Goal: Transaction & Acquisition: Obtain resource

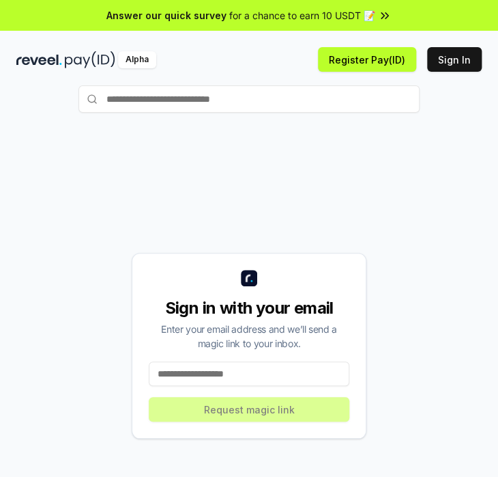
click at [350, 156] on div "Sign in with your email Enter your email address and we’ll send a magic link to…" at bounding box center [249, 345] width 466 height 411
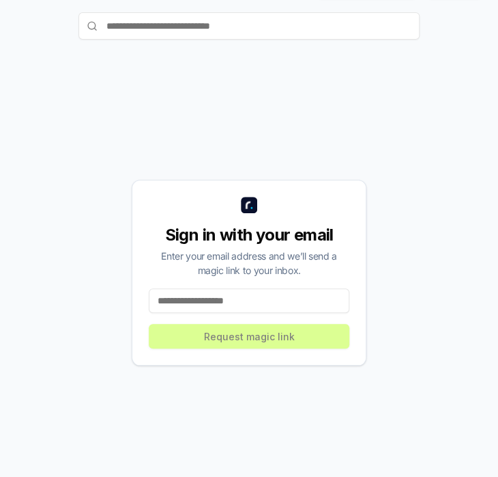
scroll to position [74, 0]
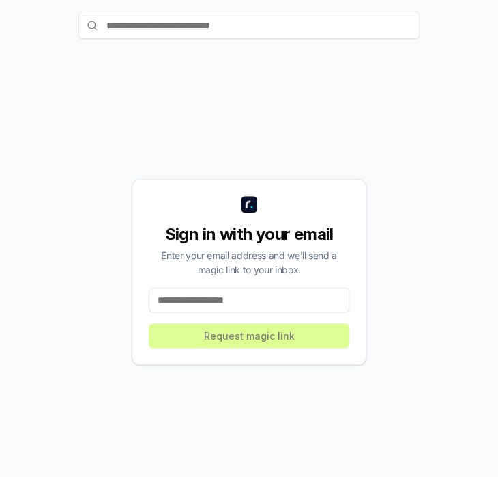
click at [271, 296] on input at bounding box center [249, 299] width 201 height 25
click at [275, 298] on input at bounding box center [249, 299] width 201 height 25
click at [206, 298] on input at bounding box center [249, 299] width 201 height 25
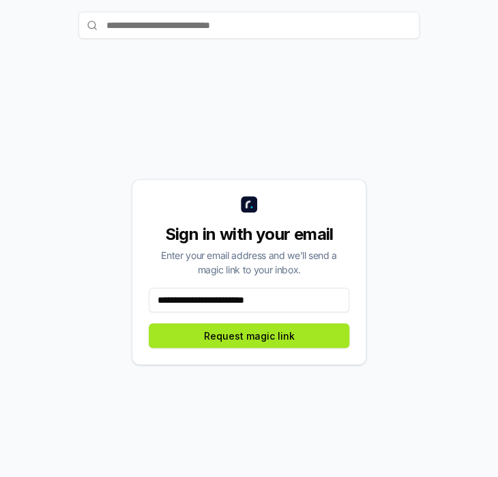
type input "**********"
click at [234, 337] on button "Request magic link" at bounding box center [249, 335] width 201 height 25
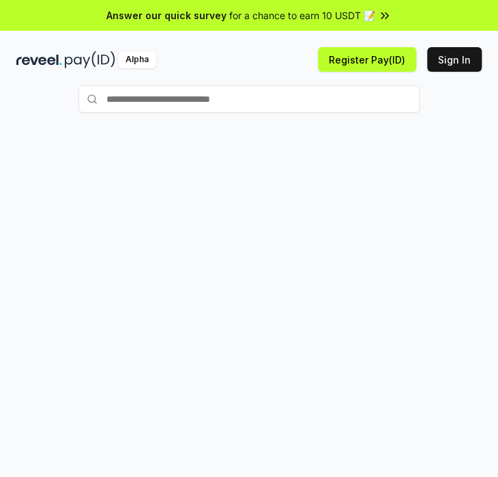
drag, startPoint x: 0, startPoint y: 0, endPoint x: 314, endPoint y: 129, distance: 339.6
click at [314, 129] on div at bounding box center [249, 332] width 498 height 438
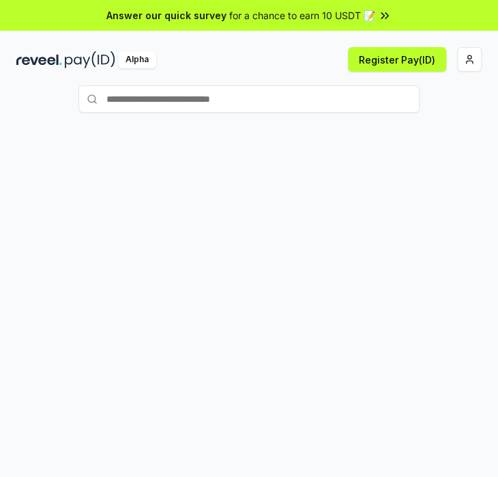
click at [320, 139] on div at bounding box center [249, 332] width 498 height 438
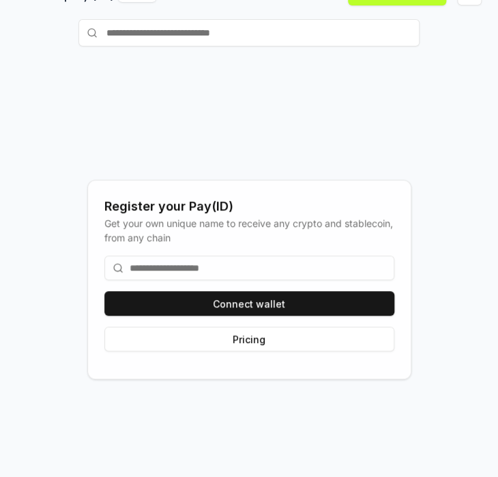
scroll to position [68, 0]
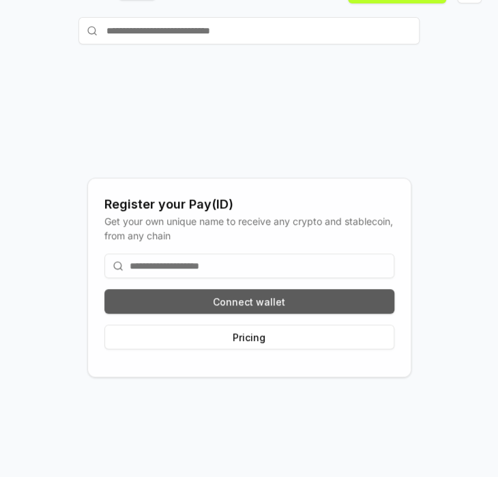
click at [326, 305] on button "Connect wallet" at bounding box center [249, 301] width 290 height 25
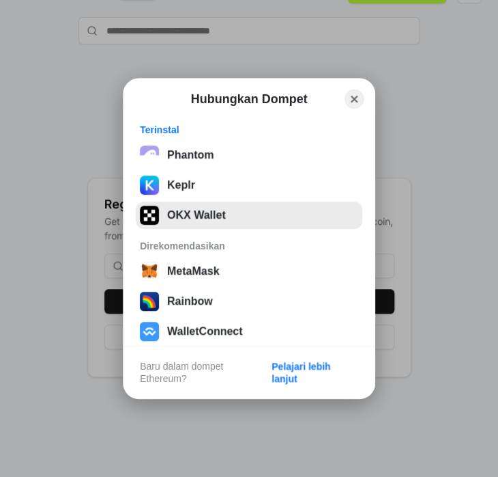
click at [212, 209] on button "OKX Wallet" at bounding box center [249, 214] width 227 height 27
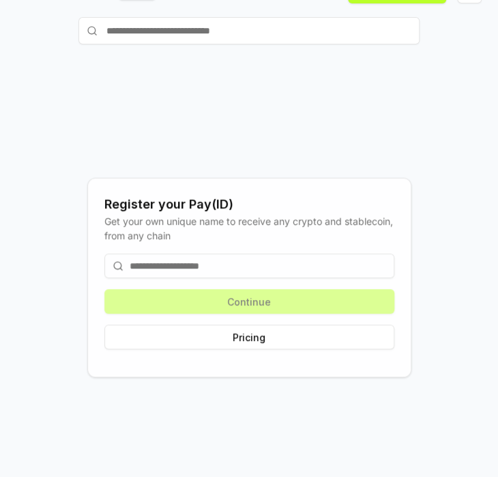
click at [195, 264] on input at bounding box center [249, 265] width 290 height 25
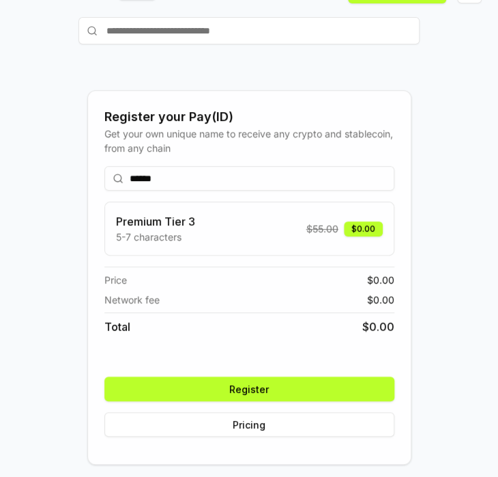
type input "******"
click at [248, 391] on button "Register" at bounding box center [249, 388] width 290 height 25
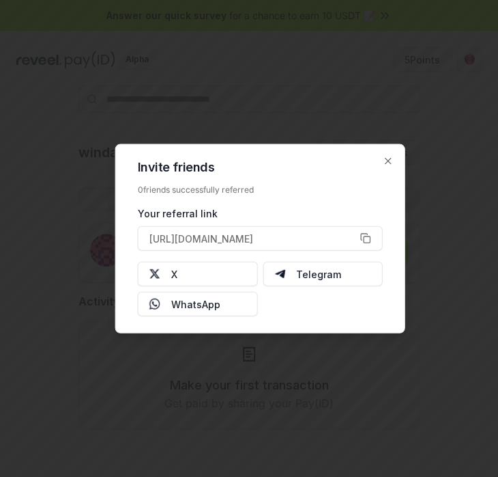
click at [290, 178] on div "Invite friends 0 friends successfully referred Your referral link https://revee…" at bounding box center [260, 238] width 290 height 189
click at [387, 156] on icon "button" at bounding box center [388, 161] width 11 height 11
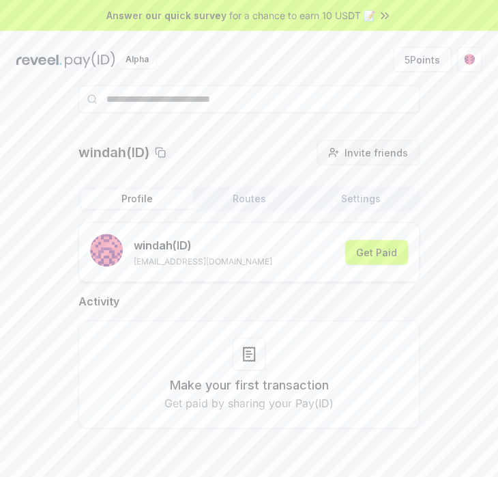
click at [383, 145] on span "Invite friends" at bounding box center [377, 152] width 64 height 14
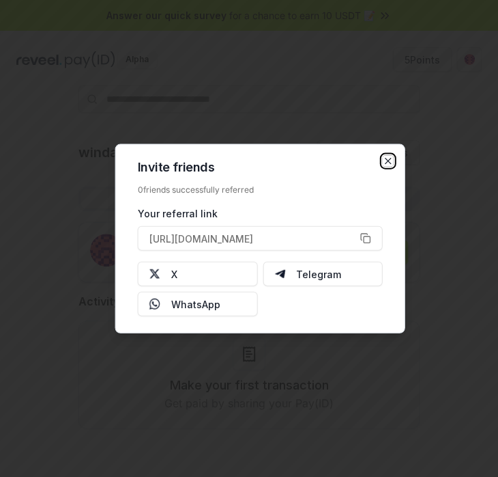
click at [386, 164] on icon "button" at bounding box center [388, 161] width 11 height 11
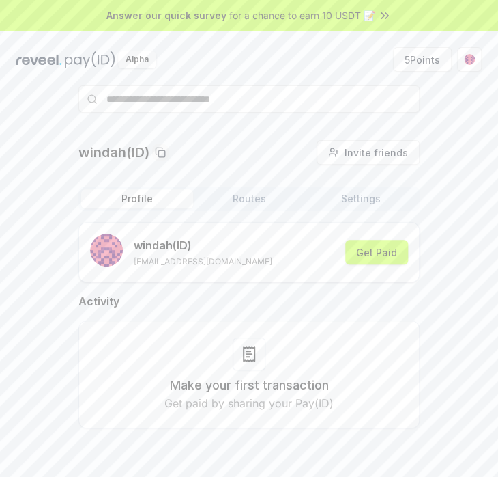
click at [445, 162] on div "windah(ID) Invite friends Invite Profile Routes Settings windah (ID) wisnuadica…" at bounding box center [249, 295] width 466 height 310
click at [407, 59] on button "5 Points" at bounding box center [422, 59] width 59 height 25
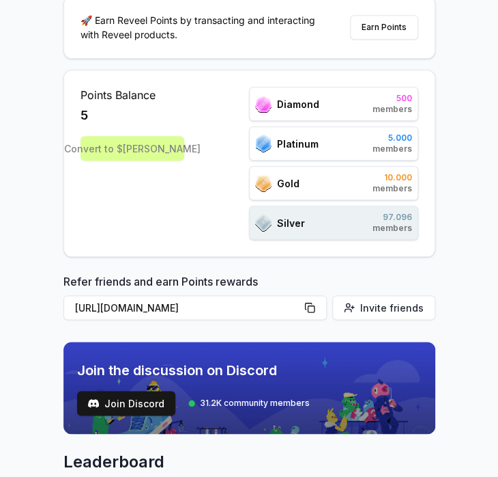
scroll to position [137, 0]
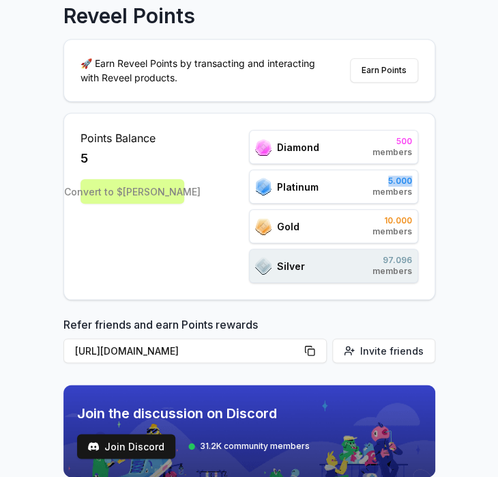
drag, startPoint x: 384, startPoint y: 182, endPoint x: 421, endPoint y: 182, distance: 36.9
click at [421, 182] on div "Points Balance 5 Convert to $REVA Diamond 500 members Platinum 5.000 members Go…" at bounding box center [250, 206] width 372 height 187
click at [446, 164] on div "Reveel Points 🚀 Earn Reveel Points by transacting and interacting with Reveel p…" at bounding box center [249, 195] width 498 height 438
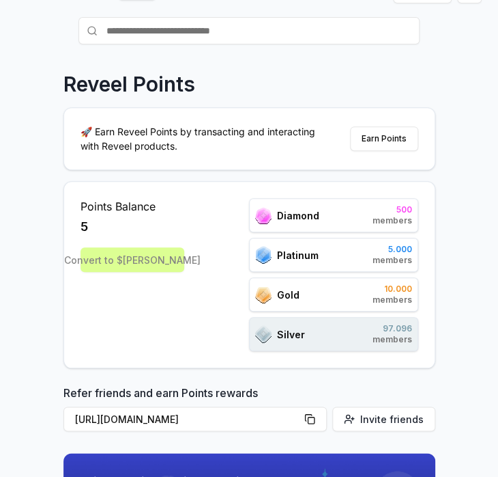
scroll to position [0, 0]
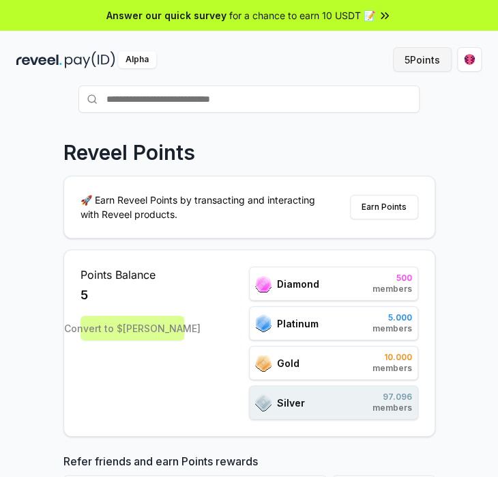
click at [432, 59] on button "5 Points" at bounding box center [422, 59] width 59 height 25
click at [386, 17] on icon at bounding box center [387, 14] width 3 height 5
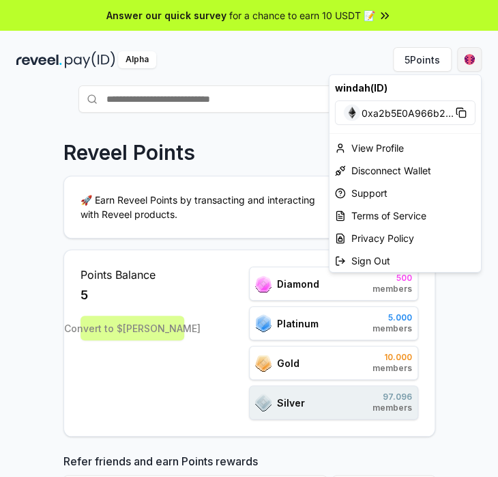
click at [466, 57] on html "Answer our quick survey for a chance to earn 10 USDT 📝 Alpha 5 Points Reveel Po…" at bounding box center [249, 238] width 498 height 477
click at [372, 147] on div "View Profile" at bounding box center [406, 148] width 152 height 23
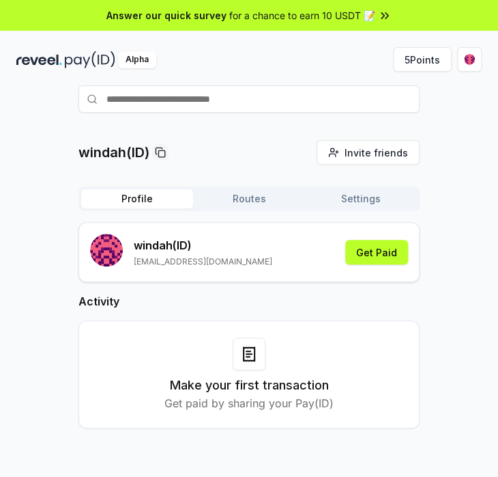
click at [262, 235] on div "windah (ID) [EMAIL_ADDRESS][DOMAIN_NAME] Get Paid" at bounding box center [249, 252] width 318 height 37
drag, startPoint x: 137, startPoint y: 244, endPoint x: 171, endPoint y: 244, distance: 34.8
click at [171, 244] on p "windah (ID)" at bounding box center [203, 245] width 139 height 16
copy p "windah"
click at [147, 250] on p "windah (ID)" at bounding box center [203, 245] width 139 height 16
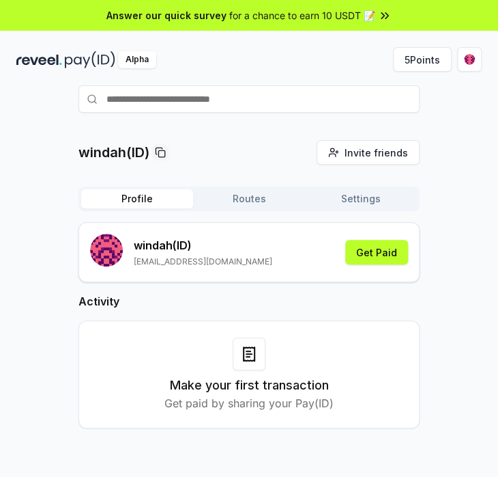
click at [214, 252] on p "windah (ID)" at bounding box center [203, 245] width 139 height 16
drag, startPoint x: 137, startPoint y: 243, endPoint x: 258, endPoint y: 244, distance: 120.9
click at [262, 242] on div "windah (ID) wisnuadicahyo53@gmail.com Get Paid" at bounding box center [249, 252] width 318 height 37
copy p "windah (ID)"
click at [358, 196] on button "Settings" at bounding box center [361, 198] width 112 height 19
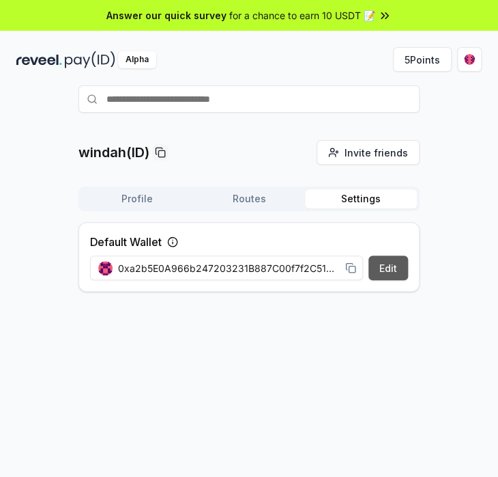
click at [394, 266] on button "Edit" at bounding box center [389, 267] width 40 height 25
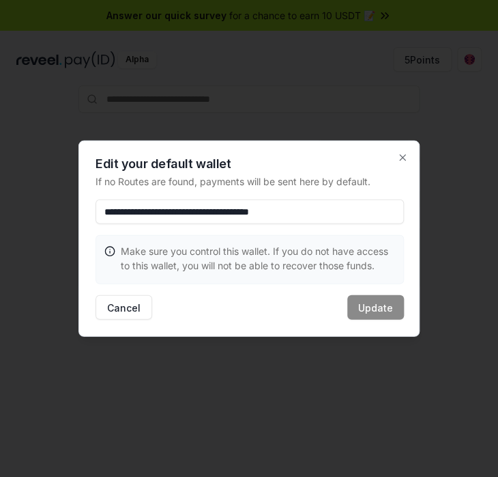
click at [253, 240] on div "Make sure you control this wallet. If you do not have access to this wallet, yo…" at bounding box center [249, 258] width 307 height 45
drag, startPoint x: 349, startPoint y: 214, endPoint x: 156, endPoint y: 203, distance: 193.5
click at [156, 203] on input "**********" at bounding box center [250, 211] width 309 height 25
click at [262, 189] on div "**********" at bounding box center [249, 239] width 341 height 196
click at [402, 154] on icon "button" at bounding box center [402, 157] width 11 height 11
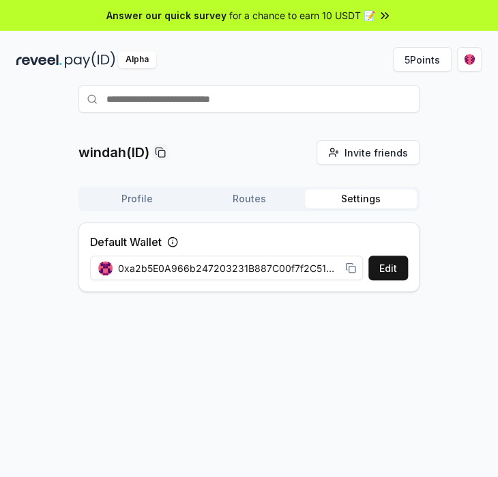
click at [250, 199] on button "Routes" at bounding box center [249, 198] width 112 height 19
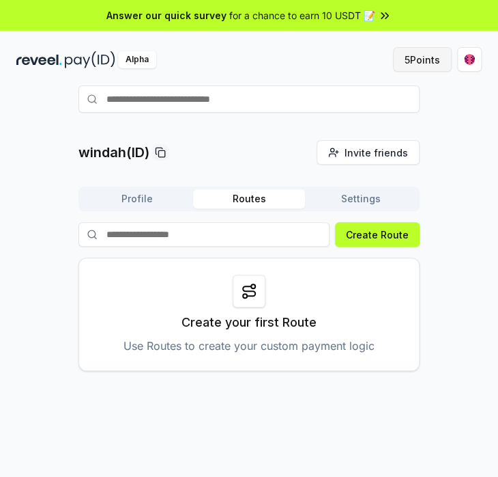
click at [415, 61] on button "5 Points" at bounding box center [422, 59] width 59 height 25
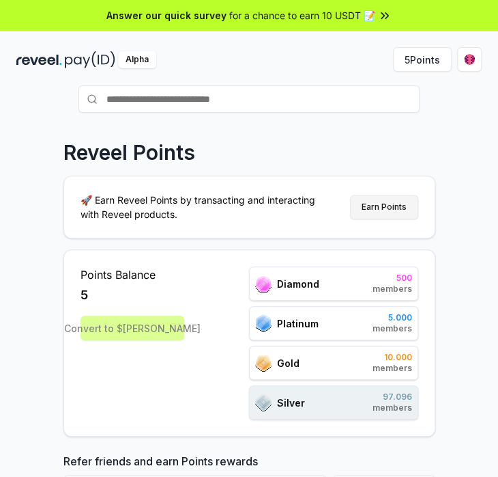
click at [366, 204] on button "Earn Points" at bounding box center [384, 207] width 68 height 25
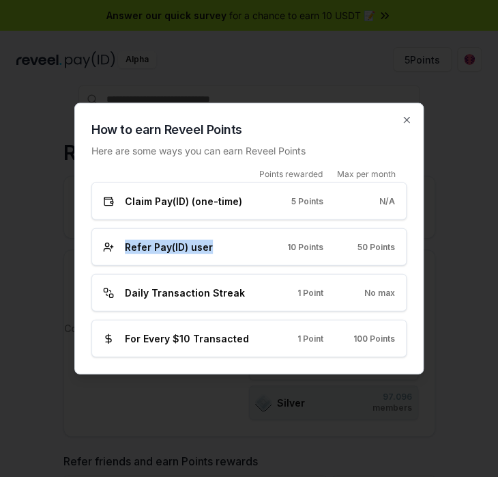
drag, startPoint x: 124, startPoint y: 246, endPoint x: 209, endPoint y: 243, distance: 84.7
click at [209, 243] on div "Refer Pay(ID) user" at bounding box center [177, 247] width 149 height 14
drag, startPoint x: 354, startPoint y: 247, endPoint x: 388, endPoint y: 244, distance: 33.6
click at [388, 244] on div "50 Points" at bounding box center [371, 246] width 50 height 11
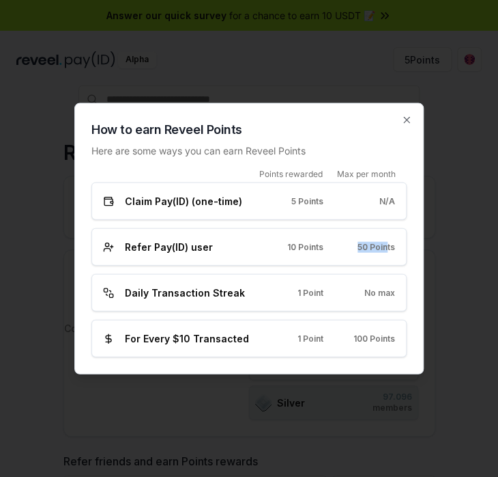
click at [388, 244] on span "50 Points" at bounding box center [377, 246] width 38 height 11
drag, startPoint x: 292, startPoint y: 247, endPoint x: 325, endPoint y: 247, distance: 33.5
click at [325, 247] on div "Refer Pay(ID) user 10 Points 50 Points" at bounding box center [249, 247] width 292 height 14
drag, startPoint x: 315, startPoint y: 290, endPoint x: 322, endPoint y: 290, distance: 7.5
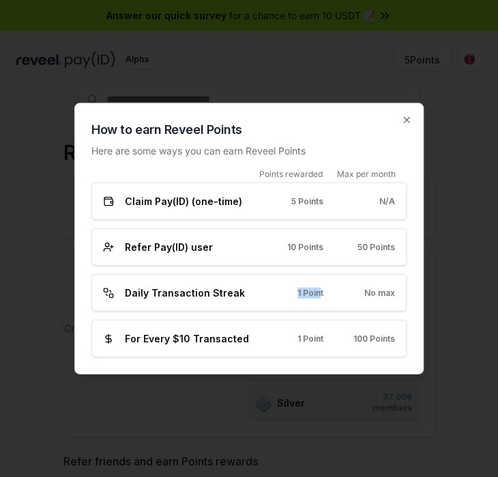
click at [322, 290] on div "1 Point" at bounding box center [299, 292] width 50 height 11
click at [322, 290] on span "1 Point" at bounding box center [311, 292] width 26 height 11
drag, startPoint x: 364, startPoint y: 287, endPoint x: 399, endPoint y: 287, distance: 34.8
click at [399, 287] on div "Daily Transaction Streak 1 Point No max" at bounding box center [248, 293] width 315 height 38
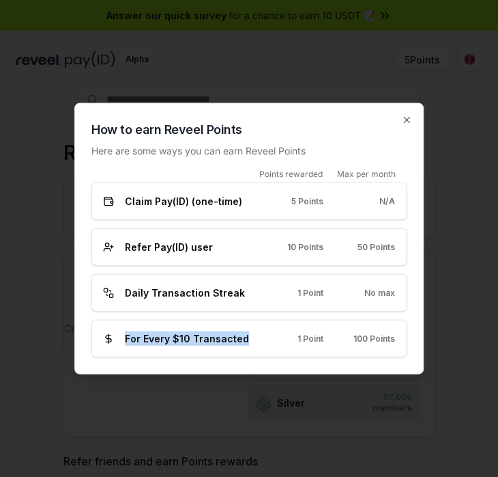
drag, startPoint x: 231, startPoint y: 335, endPoint x: 246, endPoint y: 335, distance: 15.0
click at [246, 335] on div "For Every $10 Transacted" at bounding box center [177, 338] width 149 height 14
click at [229, 335] on span "For Every $10 Transacted" at bounding box center [187, 338] width 124 height 14
drag, startPoint x: 303, startPoint y: 339, endPoint x: 326, endPoint y: 339, distance: 22.5
click at [326, 339] on div "For Every $10 Transacted 1 Point 100 Points" at bounding box center [249, 338] width 292 height 14
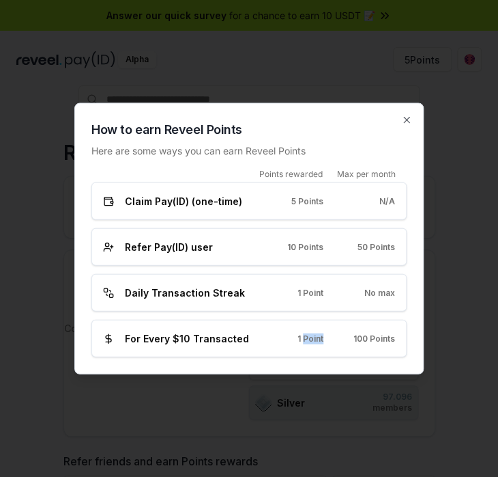
click at [311, 338] on span "1 Point" at bounding box center [311, 338] width 26 height 11
drag, startPoint x: 163, startPoint y: 339, endPoint x: 224, endPoint y: 339, distance: 61.5
click at [224, 339] on span "For Every $10 Transacted" at bounding box center [187, 338] width 124 height 14
drag, startPoint x: 300, startPoint y: 335, endPoint x: 330, endPoint y: 339, distance: 29.6
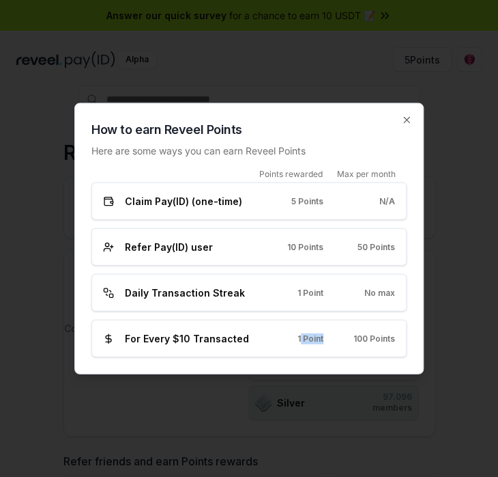
click at [330, 339] on div "For Every $10 Transacted 1 Point 100 Points" at bounding box center [249, 338] width 292 height 14
drag, startPoint x: 355, startPoint y: 337, endPoint x: 383, endPoint y: 337, distance: 28.0
click at [383, 337] on span "100 Points" at bounding box center [375, 338] width 42 height 11
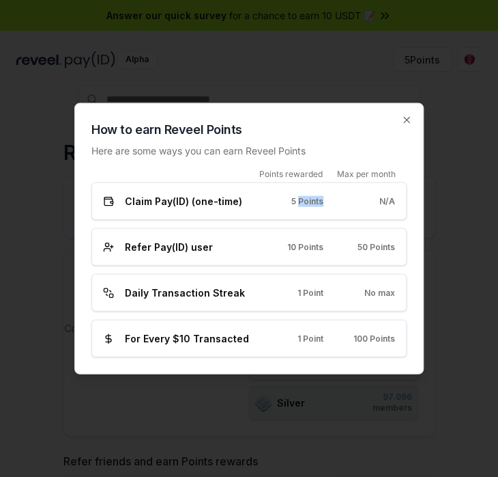
click at [328, 197] on div "Claim Pay(ID) (one-time) 5 Points N/A" at bounding box center [249, 201] width 292 height 14
click at [312, 200] on div "5 Points" at bounding box center [299, 200] width 50 height 11
click at [312, 200] on span "5 Points" at bounding box center [308, 200] width 32 height 11
click at [334, 287] on div "Daily Transaction Streak 1 Point No max" at bounding box center [249, 292] width 292 height 14
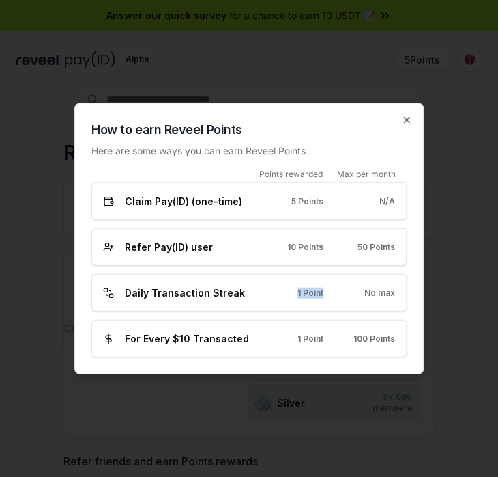
click at [334, 287] on div "Daily Transaction Streak 1 Point No max" at bounding box center [249, 292] width 292 height 14
drag, startPoint x: 306, startPoint y: 287, endPoint x: 325, endPoint y: 287, distance: 19.1
click at [325, 287] on div "Daily Transaction Streak 1 Point No max" at bounding box center [249, 292] width 292 height 14
click at [404, 116] on icon "button" at bounding box center [407, 120] width 11 height 11
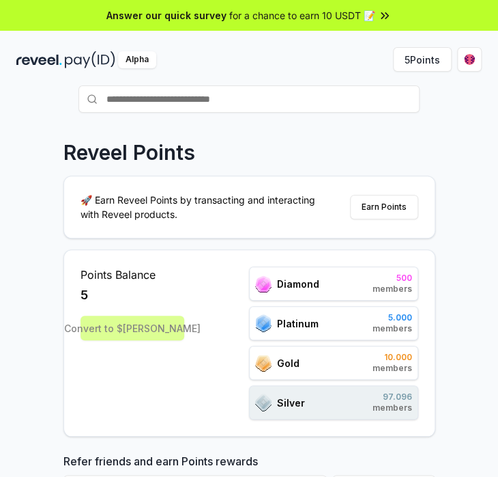
click at [418, 131] on div "Reveel Points 🚀 Earn Reveel Points by transacting and interacting with Reveel p…" at bounding box center [249, 332] width 498 height 438
click at [442, 119] on div "Reveel Points 🚀 Earn Reveel Points by transacting and interacting with Reveel p…" at bounding box center [249, 332] width 498 height 438
click at [391, 204] on button "Earn Points" at bounding box center [384, 207] width 68 height 25
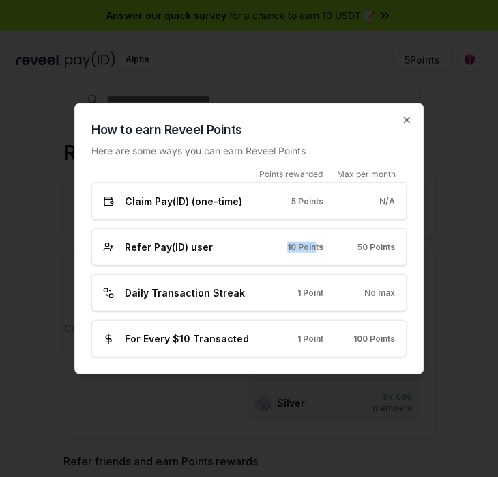
drag, startPoint x: 287, startPoint y: 244, endPoint x: 329, endPoint y: 245, distance: 42.4
click at [329, 245] on div "Refer Pay(ID) user 10 Points 50 Points" at bounding box center [249, 247] width 292 height 14
drag, startPoint x: 130, startPoint y: 244, endPoint x: 174, endPoint y: 247, distance: 44.5
click at [167, 247] on span "Refer Pay(ID) user" at bounding box center [169, 247] width 88 height 14
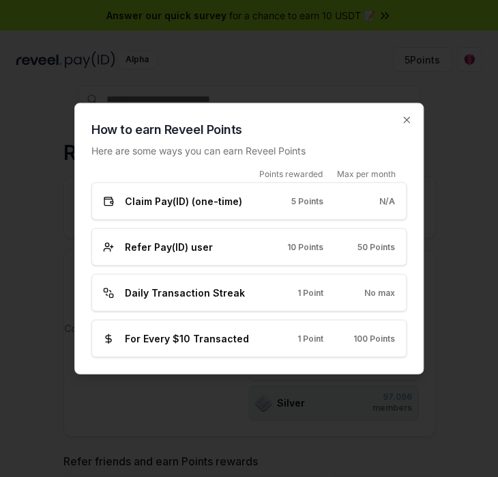
click at [178, 247] on span "Refer Pay(ID) user" at bounding box center [169, 247] width 88 height 14
click at [393, 247] on span "50 Points" at bounding box center [377, 246] width 38 height 11
click at [402, 119] on icon "button" at bounding box center [407, 120] width 11 height 11
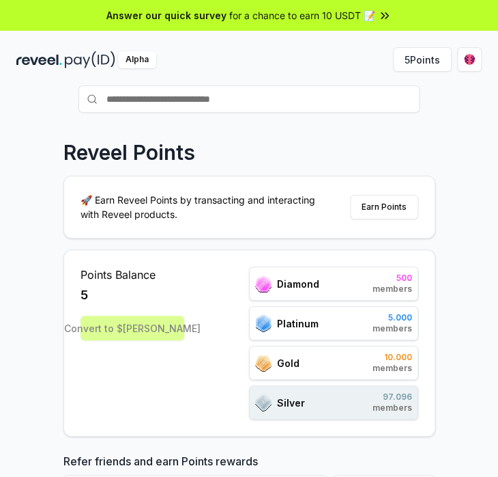
click at [442, 130] on div "Reveel Points 🚀 Earn Reveel Points by transacting and interacting with Reveel p…" at bounding box center [249, 332] width 498 height 438
click at [430, 57] on button "5 Points" at bounding box center [422, 59] width 59 height 25
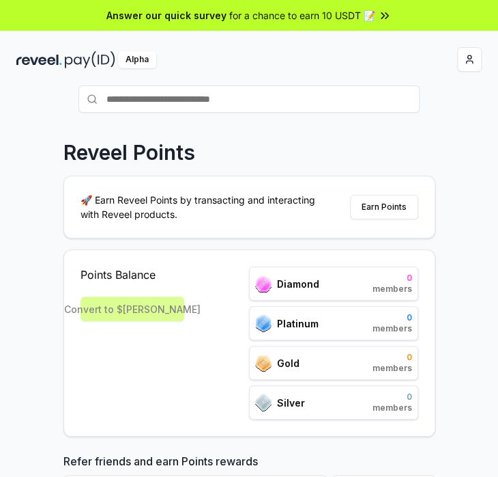
click at [427, 132] on div "Reveel Points 🚀 Earn Reveel Points by transacting and interacting with Reveel p…" at bounding box center [249, 332] width 498 height 438
click at [395, 203] on button "Earn Points" at bounding box center [384, 207] width 68 height 25
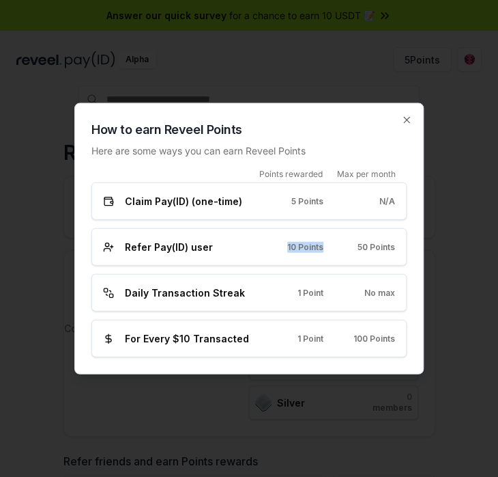
drag, startPoint x: 287, startPoint y: 247, endPoint x: 328, endPoint y: 245, distance: 41.0
click at [328, 245] on div "Refer Pay(ID) user 10 Points 50 Points" at bounding box center [249, 247] width 292 height 14
click at [316, 245] on span "10 Points" at bounding box center [305, 246] width 36 height 11
drag, startPoint x: 262, startPoint y: 170, endPoint x: 325, endPoint y: 171, distance: 63.5
click at [325, 171] on div "Points rewarded Max per month" at bounding box center [248, 174] width 315 height 11
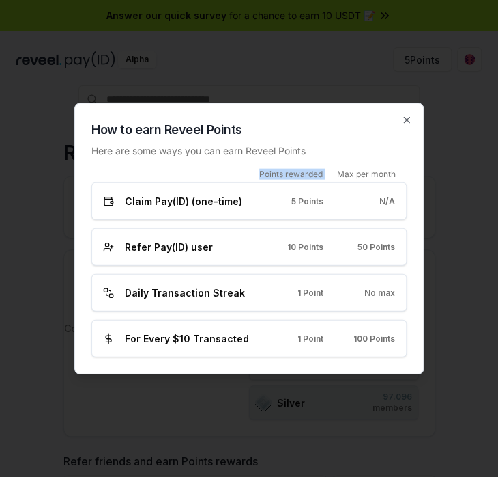
click at [320, 172] on span "Points rewarded" at bounding box center [291, 174] width 64 height 11
drag, startPoint x: 339, startPoint y: 170, endPoint x: 402, endPoint y: 171, distance: 62.8
click at [402, 171] on div "Points rewarded Max per month" at bounding box center [248, 174] width 315 height 11
click at [364, 170] on span "Max per month" at bounding box center [366, 174] width 59 height 11
drag, startPoint x: 305, startPoint y: 244, endPoint x: 325, endPoint y: 244, distance: 19.8
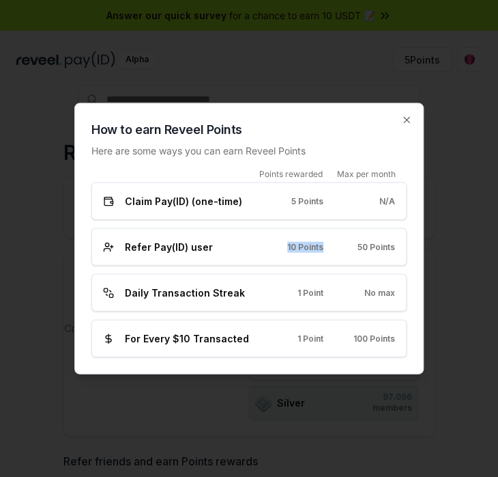
click at [325, 244] on div "Refer Pay(ID) user 10 Points 50 Points" at bounding box center [249, 247] width 292 height 14
drag, startPoint x: 357, startPoint y: 245, endPoint x: 393, endPoint y: 244, distance: 36.2
click at [393, 244] on div "50 Points" at bounding box center [371, 246] width 50 height 11
click at [393, 244] on span "50 Points" at bounding box center [377, 246] width 38 height 11
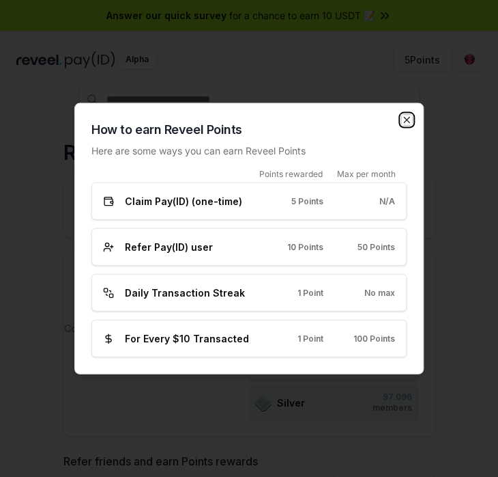
click at [405, 118] on icon "button" at bounding box center [406, 119] width 5 height 5
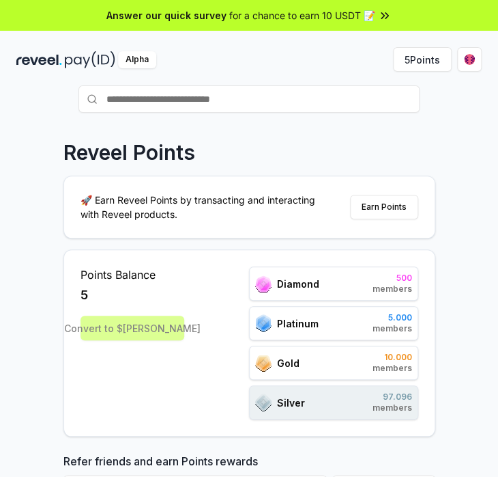
click at [473, 156] on div "Reveel Points 🚀 Earn Reveel Points by transacting and interacting with Reveel p…" at bounding box center [249, 332] width 498 height 438
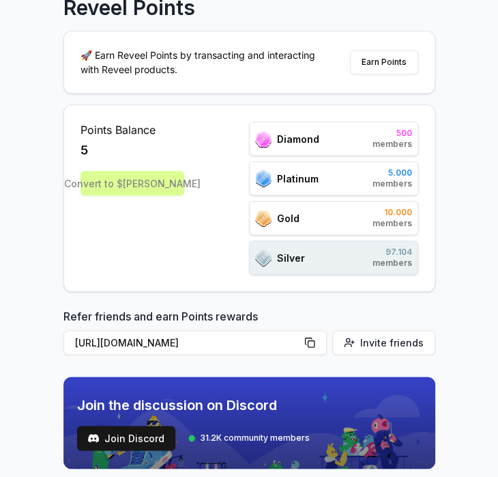
scroll to position [273, 0]
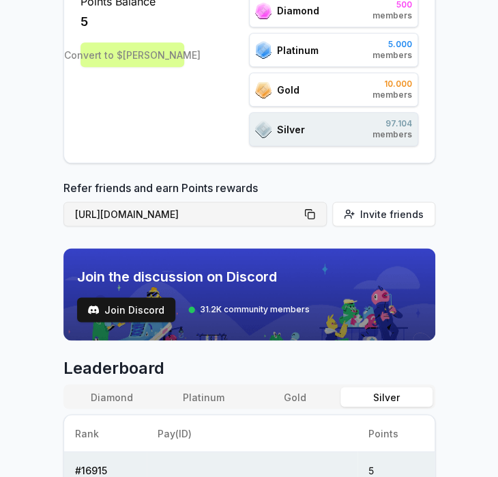
click at [313, 210] on button "[URL][DOMAIN_NAME]" at bounding box center [196, 213] width 264 height 25
